Goal: Find specific page/section: Find specific page/section

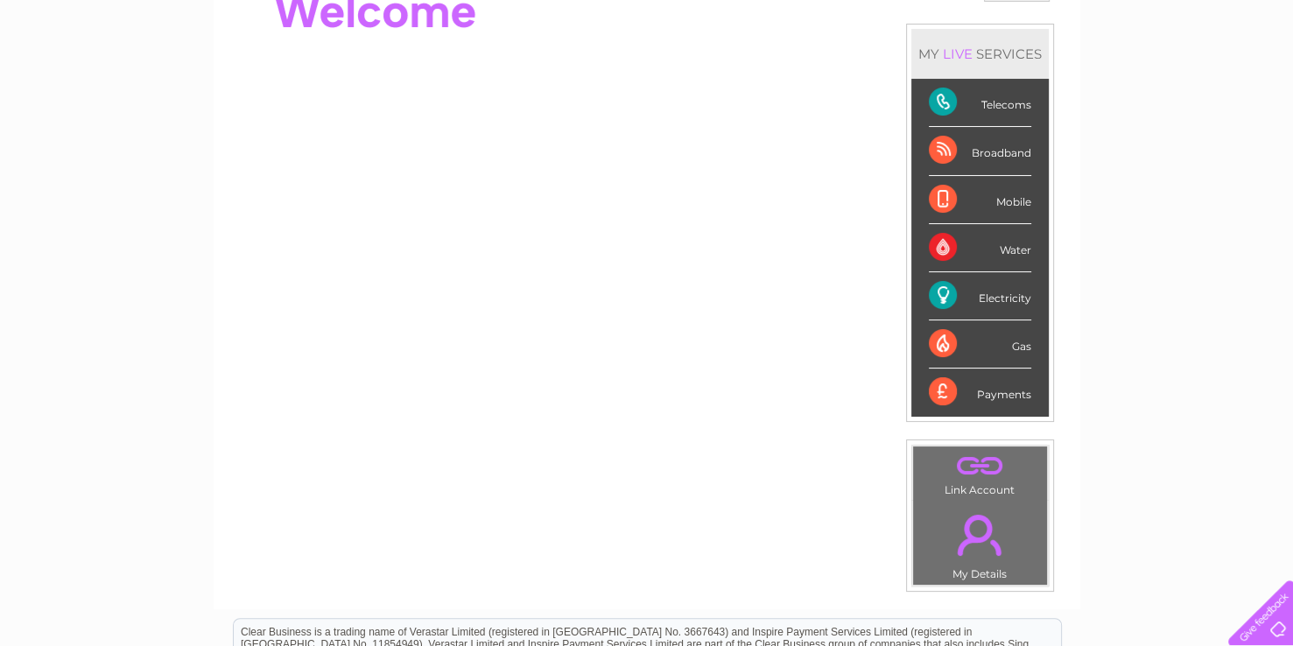
scroll to position [219, 0]
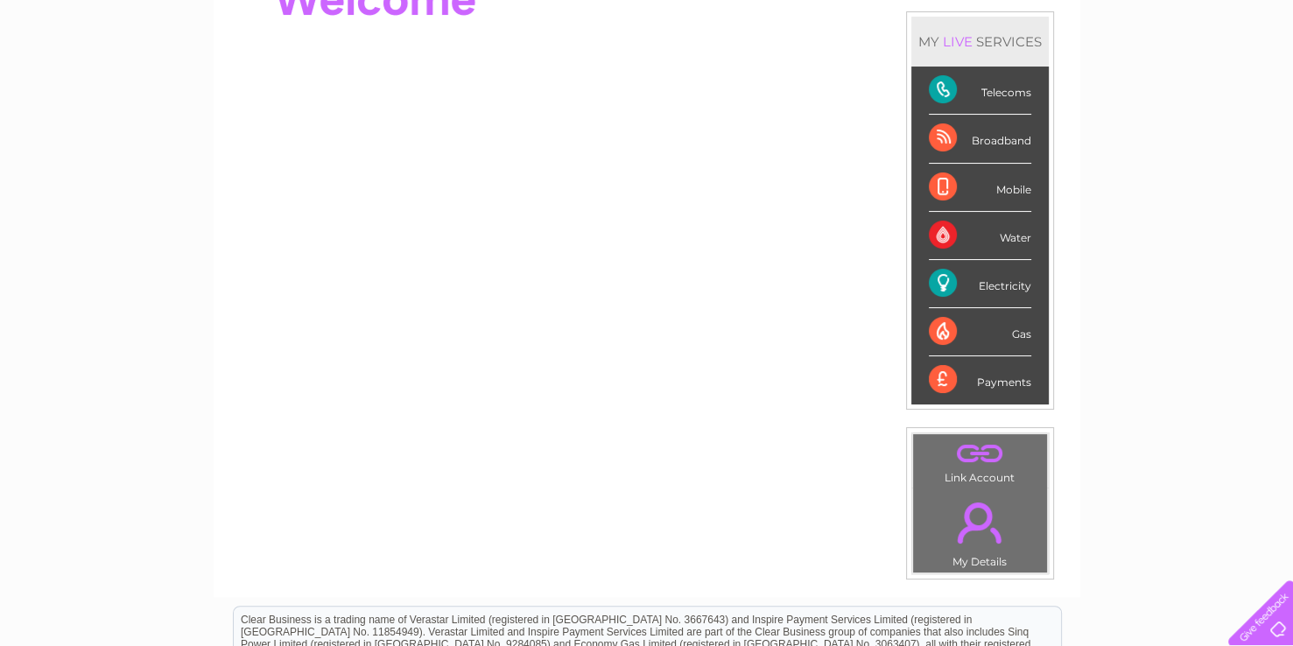
click at [985, 277] on div "Electricity" at bounding box center [980, 284] width 102 height 48
click at [942, 274] on div "Electricity" at bounding box center [980, 284] width 102 height 48
click at [1178, 172] on div "My Clear Business Login Details My Details My Preferences Link Account My Accou…" at bounding box center [646, 404] width 1293 height 984
click at [665, 498] on div "Account number 449604 MY LIVE SERVICES Telecoms Broadband Mobile Water Electric…" at bounding box center [647, 272] width 866 height 650
click at [975, 512] on link "." at bounding box center [979, 522] width 125 height 61
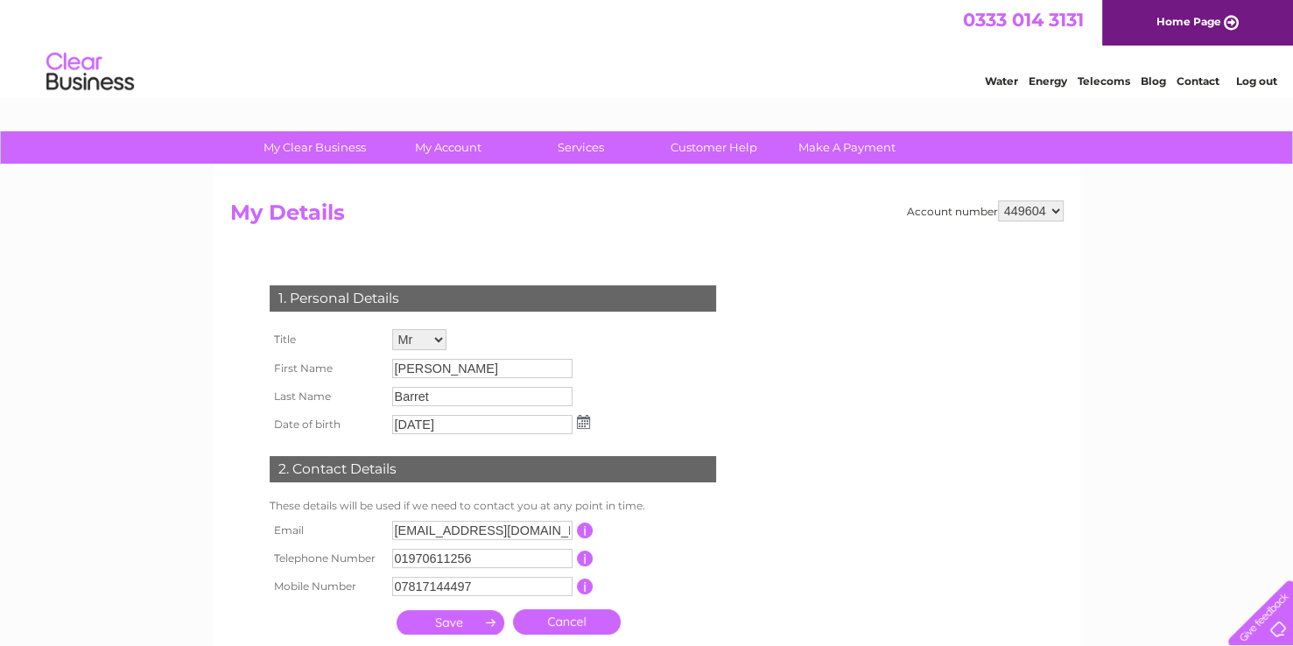
click at [1048, 80] on link "Energy" at bounding box center [1047, 80] width 39 height 13
